Goal: Information Seeking & Learning: Get advice/opinions

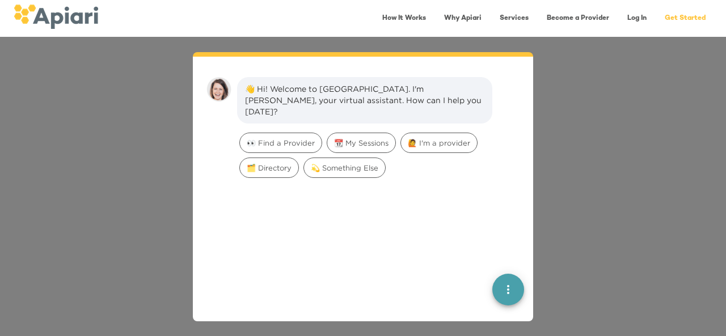
scroll to position [16, 0]
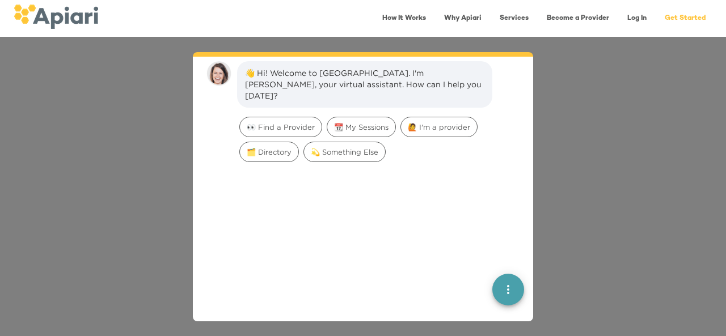
click at [512, 18] on link "Services" at bounding box center [514, 18] width 43 height 23
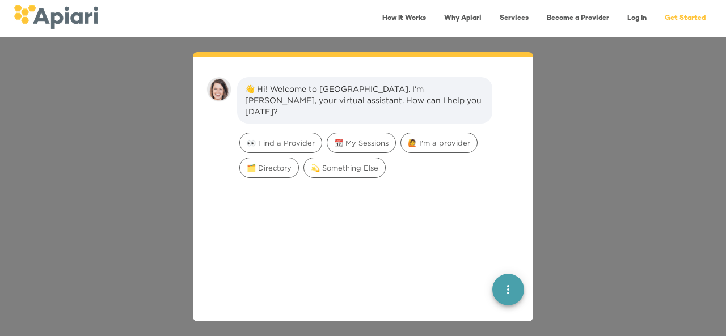
scroll to position [16, 0]
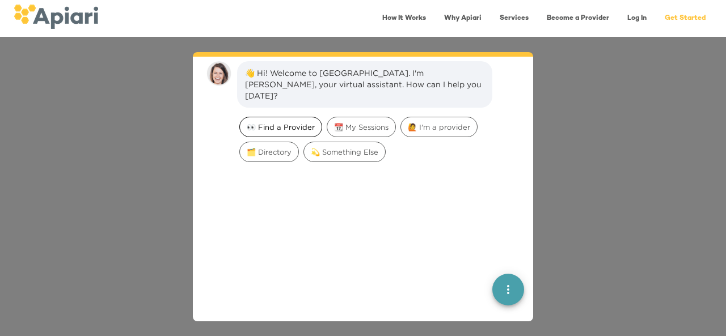
click at [306, 121] on div "👀 Find a Provider" at bounding box center [280, 127] width 83 height 20
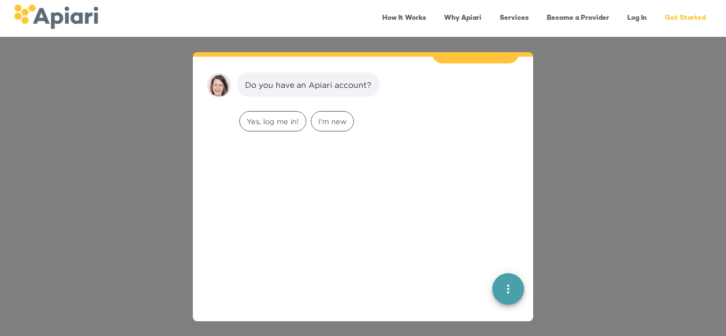
scroll to position [93, 0]
click at [318, 116] on span "I'm new" at bounding box center [332, 121] width 42 height 11
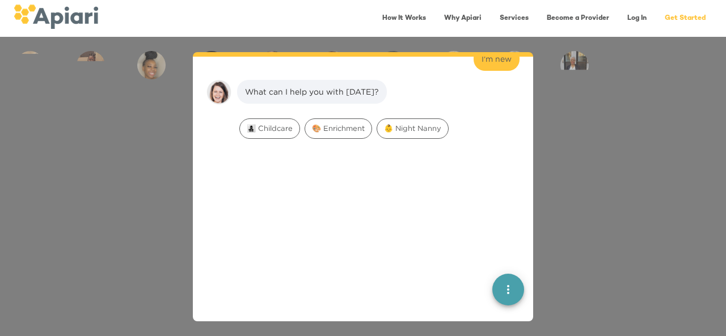
scroll to position [165, 0]
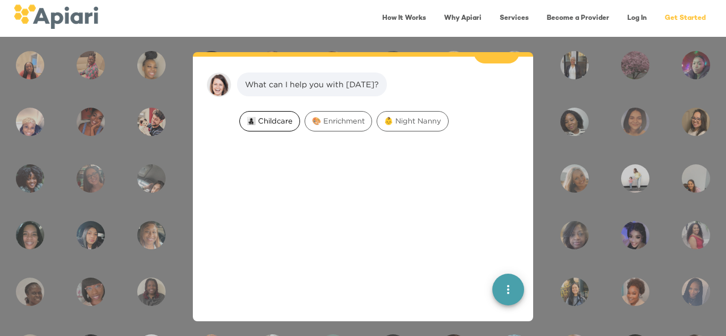
click at [254, 116] on span "👩‍👧‍👦 Childcare" at bounding box center [270, 121] width 60 height 11
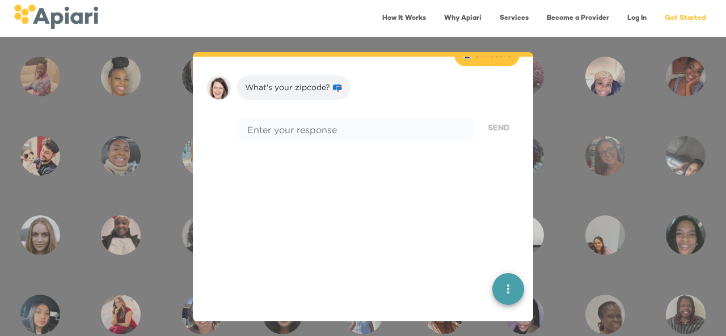
scroll to position [237, 0]
click at [87, 12] on img at bounding box center [56, 17] width 85 height 24
